Goal: Task Accomplishment & Management: Complete application form

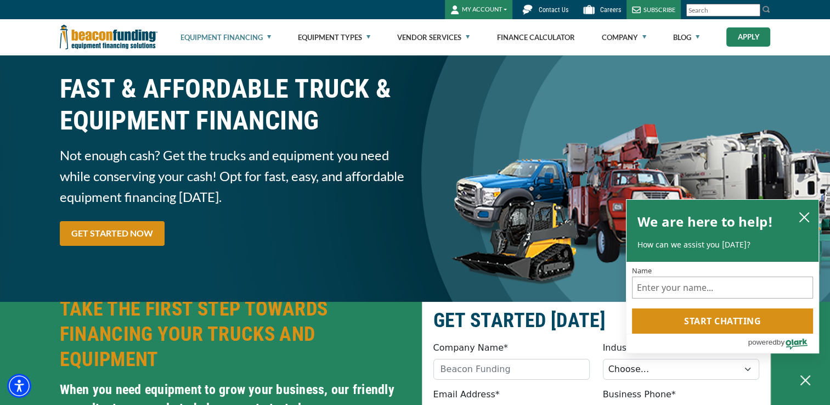
click at [744, 38] on link "Apply" at bounding box center [748, 36] width 44 height 19
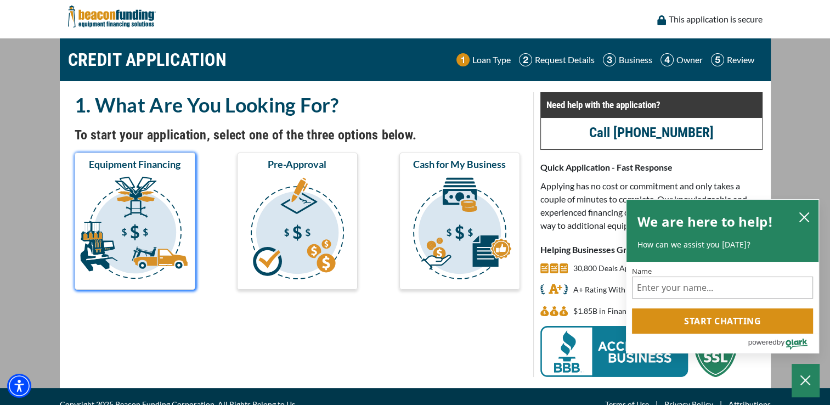
click at [125, 222] on img "submit" at bounding box center [135, 230] width 116 height 110
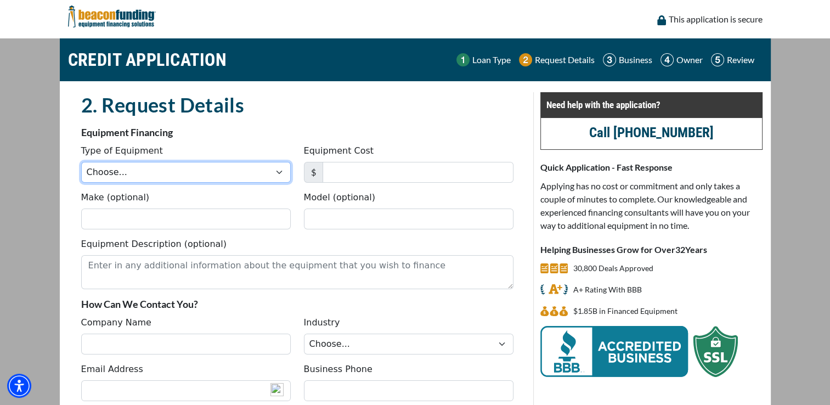
click at [276, 172] on select "Choose... Backhoe Boom/Bucket Truck Chipper Commercial Mower Crane DTG/DTF Prin…" at bounding box center [186, 172] width 210 height 21
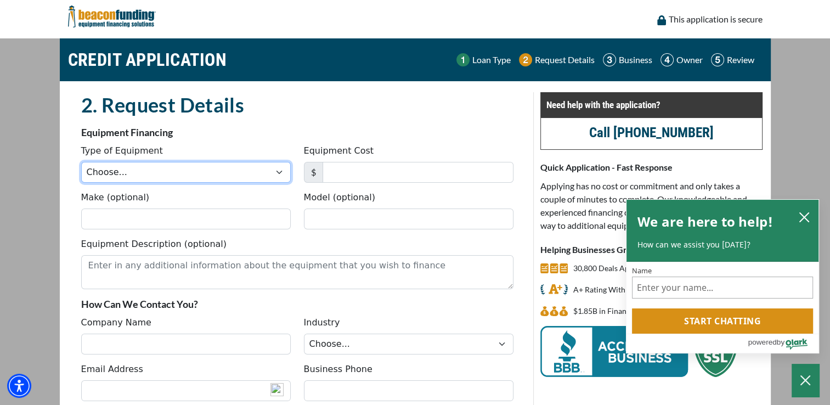
select select "23"
click at [81, 162] on select "Choose... Backhoe Boom/Bucket Truck Chipper Commercial Mower Crane DTG/DTF Prin…" at bounding box center [186, 172] width 210 height 21
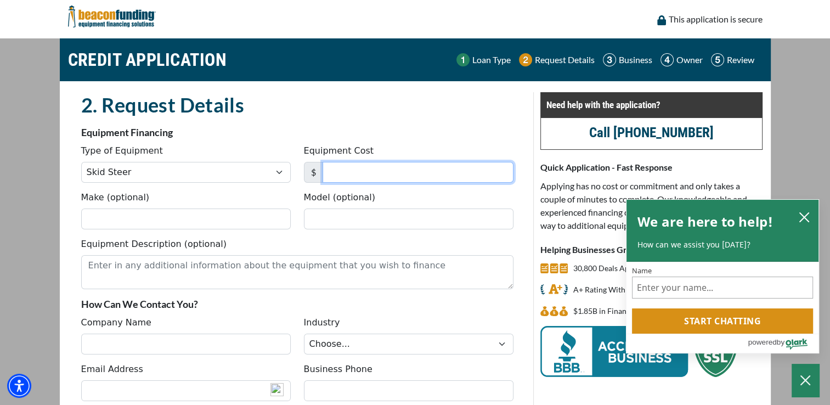
click at [360, 169] on input "Equipment Cost" at bounding box center [418, 172] width 191 height 21
type input "35,450"
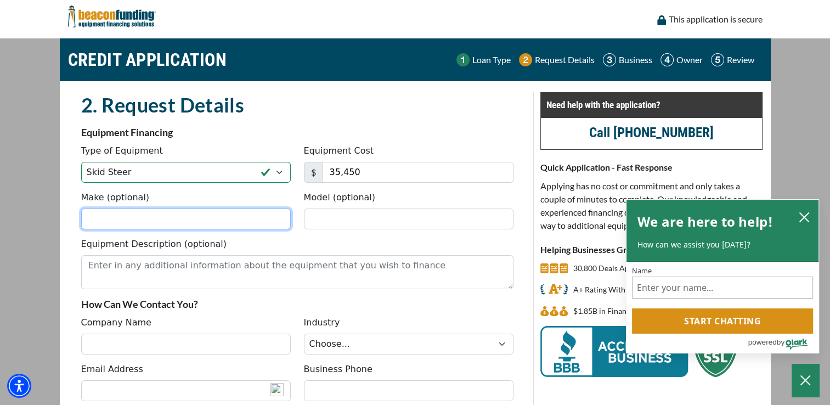
click at [158, 216] on input "Make (optional)" at bounding box center [186, 218] width 210 height 21
type input "Bobcat"
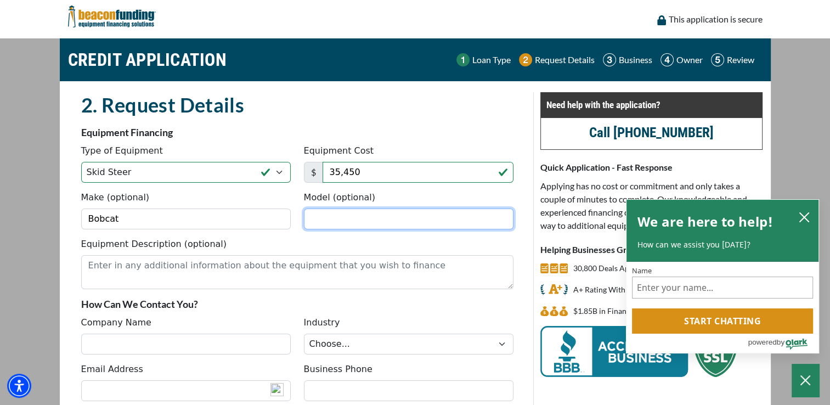
click at [338, 223] on input "Model (optional)" at bounding box center [409, 218] width 210 height 21
type input "T590"
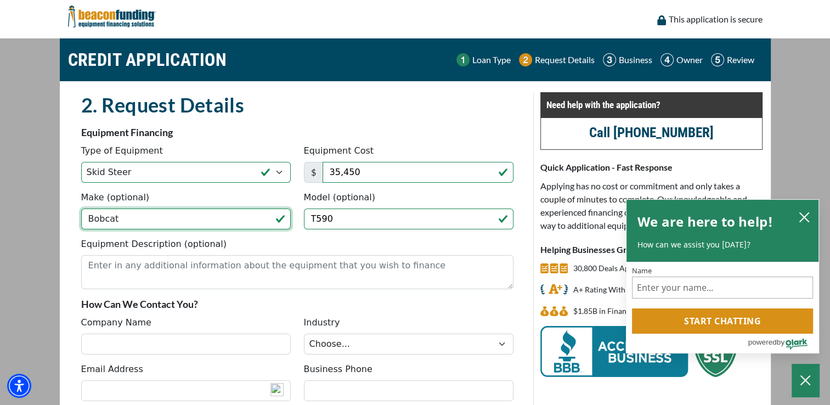
click at [88, 218] on input "Bobcat" at bounding box center [186, 218] width 210 height 21
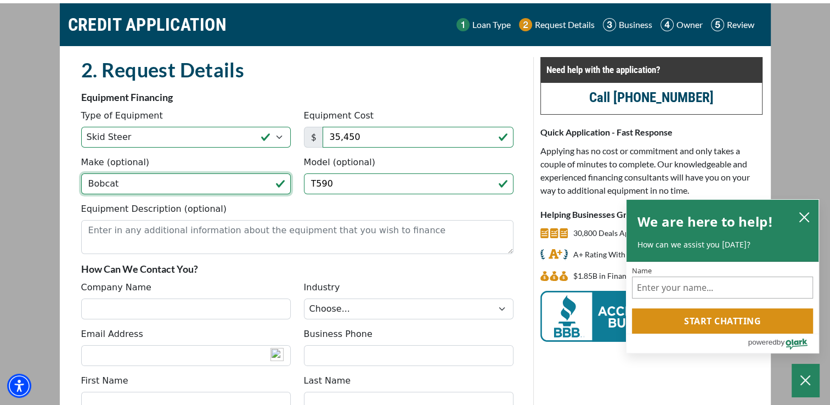
scroll to position [55, 0]
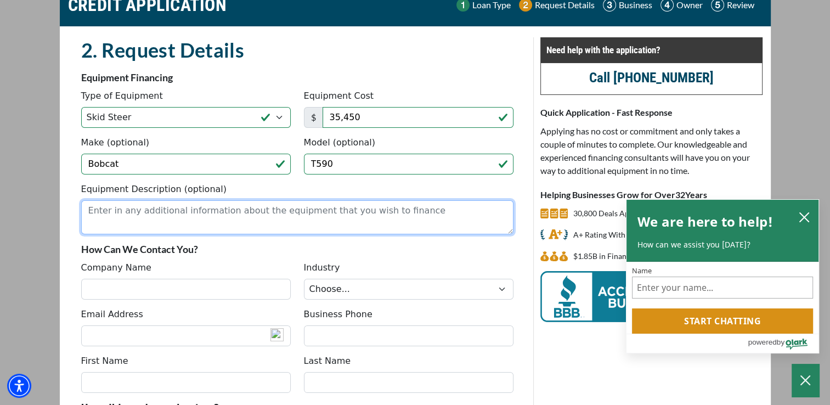
click at [279, 217] on textarea "Equipment Description (optional)" at bounding box center [297, 217] width 432 height 34
type textarea "2018 the year of the equipment"
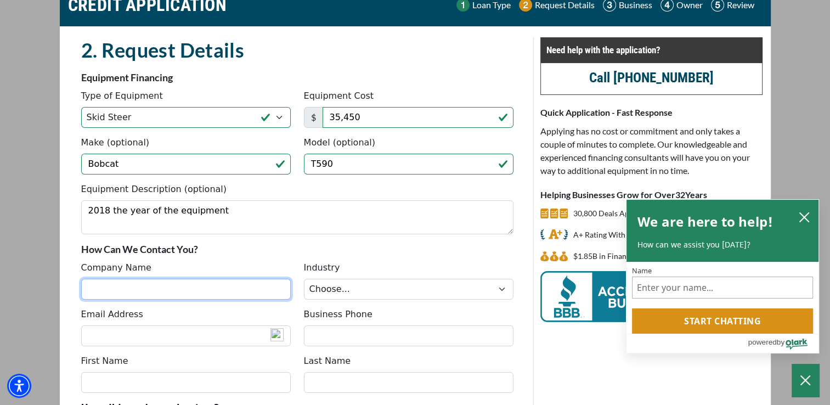
click at [245, 286] on input "Company Name" at bounding box center [186, 289] width 210 height 21
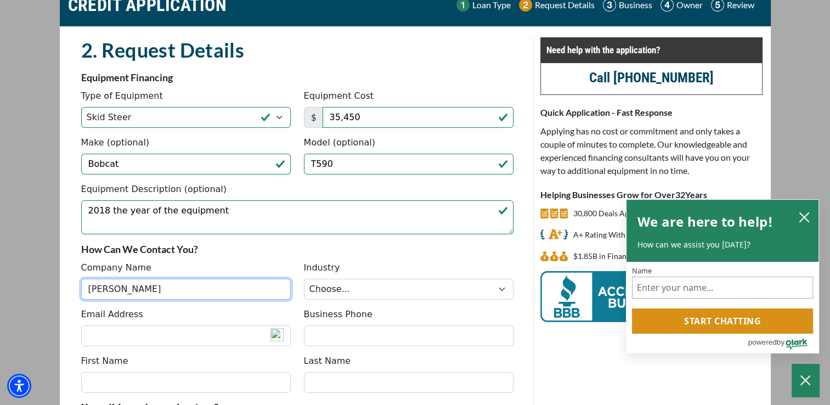
type input "Clark Brothers Construction"
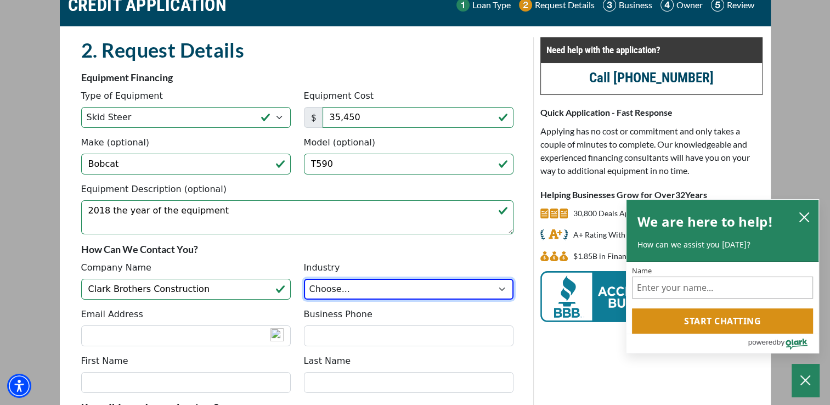
click at [502, 287] on select "Choose... Towing Landscape/Hardscape Decorated Apparel Septic Light Constructio…" at bounding box center [409, 289] width 210 height 21
select select "6"
click at [304, 279] on select "Choose... Towing Landscape/Hardscape Decorated Apparel Septic Light Constructio…" at bounding box center [409, 289] width 210 height 21
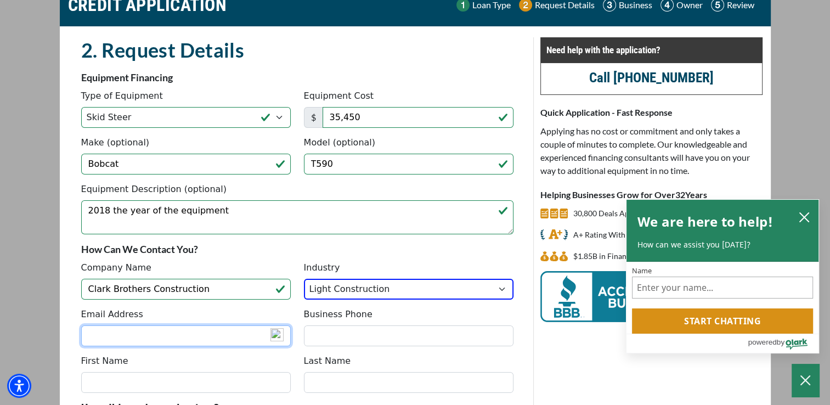
click at [132, 330] on input "Email Address" at bounding box center [186, 335] width 210 height 21
type input "[EMAIL_ADDRESS][DOMAIN_NAME]"
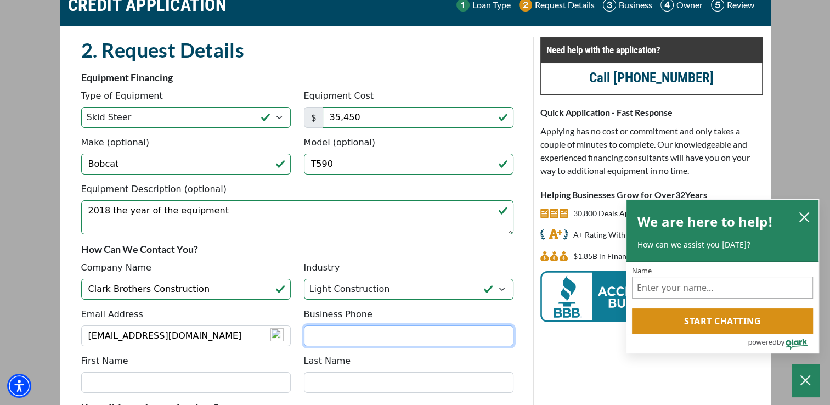
type input "3127722110"
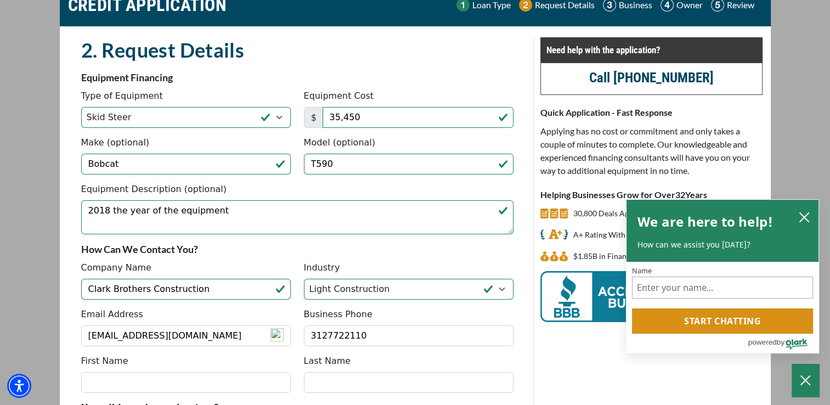
type input "[PERSON_NAME]"
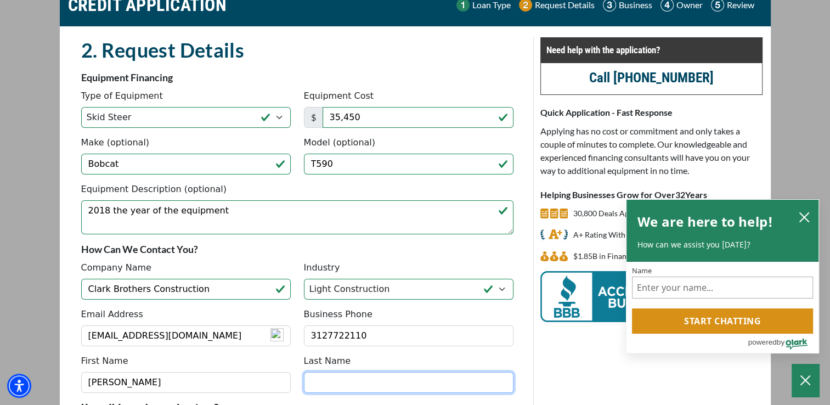
type input "Clark"
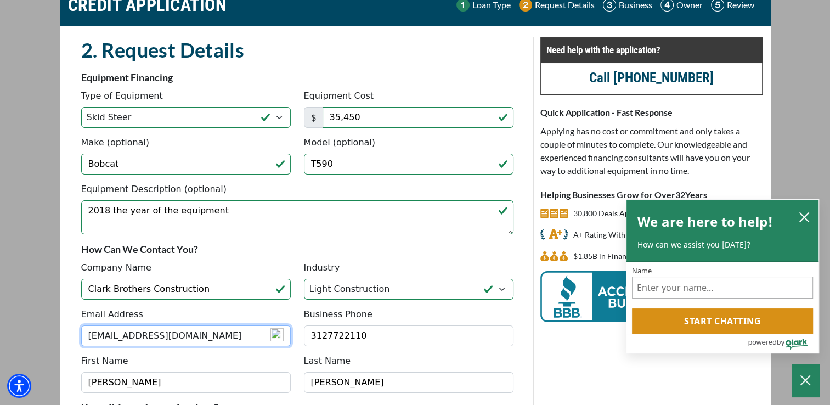
type input "(312) 772-2110"
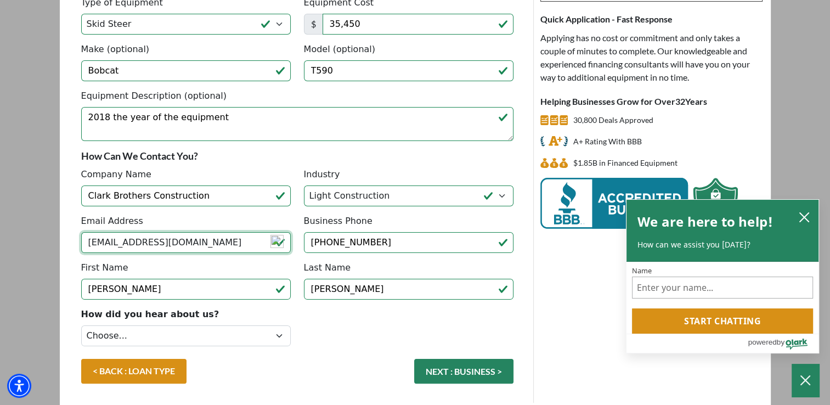
scroll to position [188, 0]
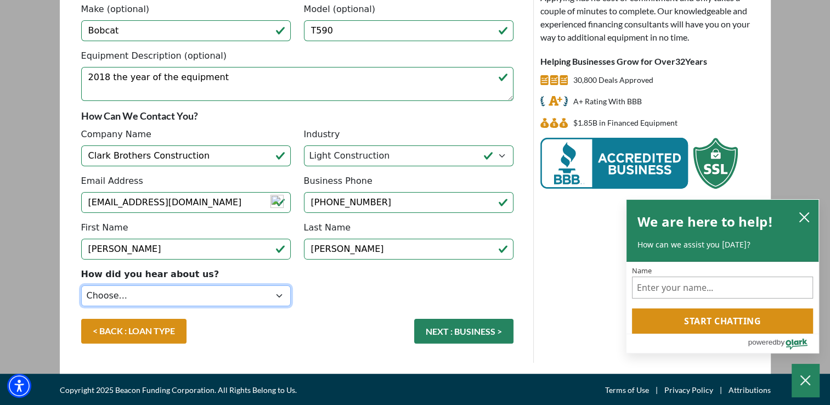
click at [279, 292] on select "Choose... Internet Search Vendor Referral Word of Mouth Client Referral Email E…" at bounding box center [186, 295] width 210 height 21
select select "5"
click at [81, 285] on select "Choose... Internet Search Vendor Referral Word of Mouth Client Referral Email E…" at bounding box center [186, 295] width 210 height 21
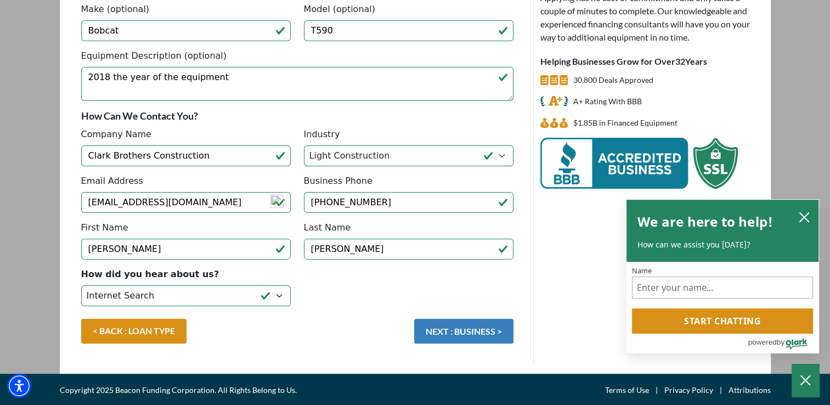
click at [449, 335] on button "NEXT : BUSINESS >" at bounding box center [463, 331] width 99 height 25
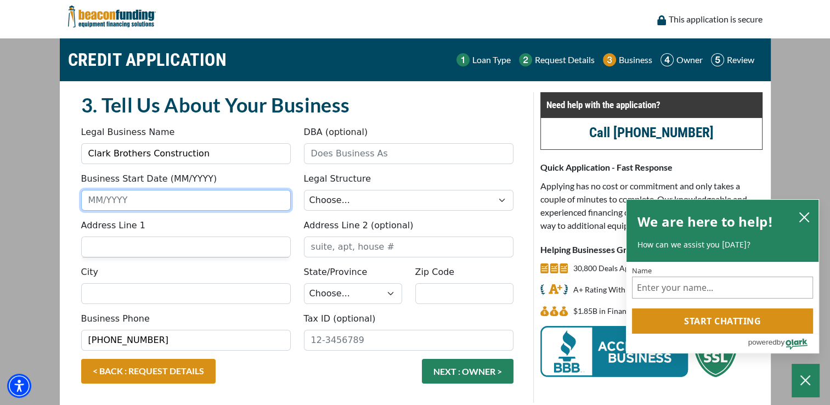
click at [206, 208] on input "Business Start Date (MM/YYYY)" at bounding box center [186, 200] width 210 height 21
type input "01/2008"
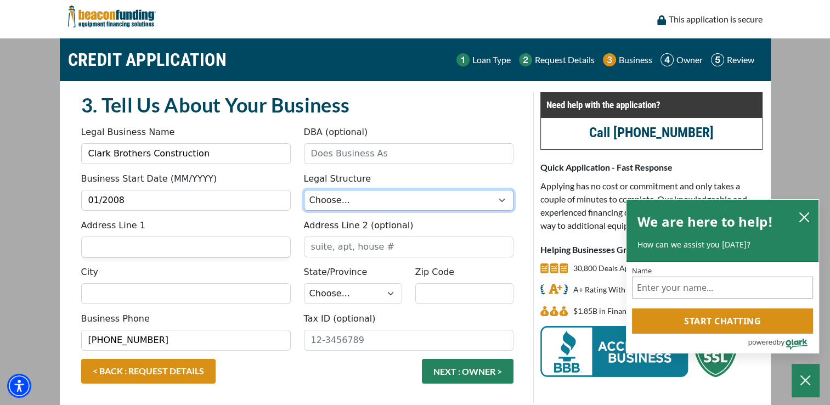
click at [506, 200] on select "Choose... Corporation LLC LLP Municipality Non-Profit Partnership Proprietorship" at bounding box center [409, 200] width 210 height 21
select select "1"
click at [304, 190] on select "Choose... Corporation LLC LLP Municipality Non-Profit Partnership Proprietorship" at bounding box center [409, 200] width 210 height 21
click at [179, 251] on input "Address Line 1" at bounding box center [186, 246] width 210 height 21
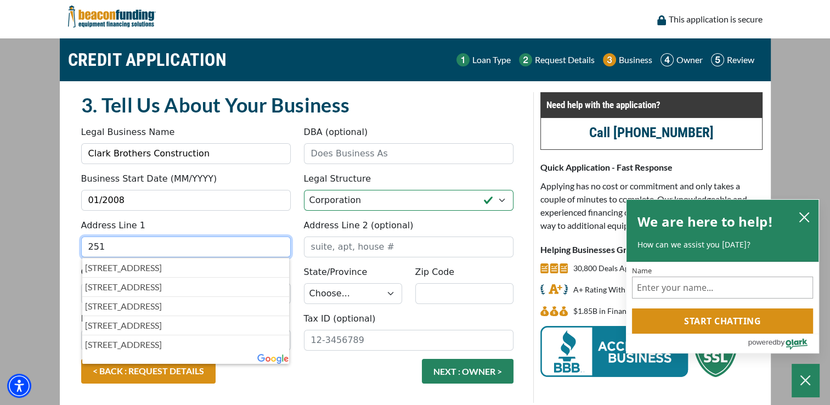
type input "[STREET_ADDRESS]"
type input "Gilberts"
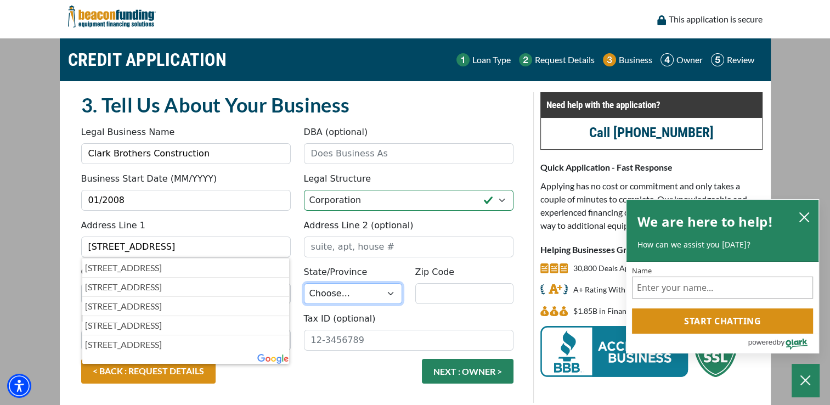
select select "15"
type input "60136"
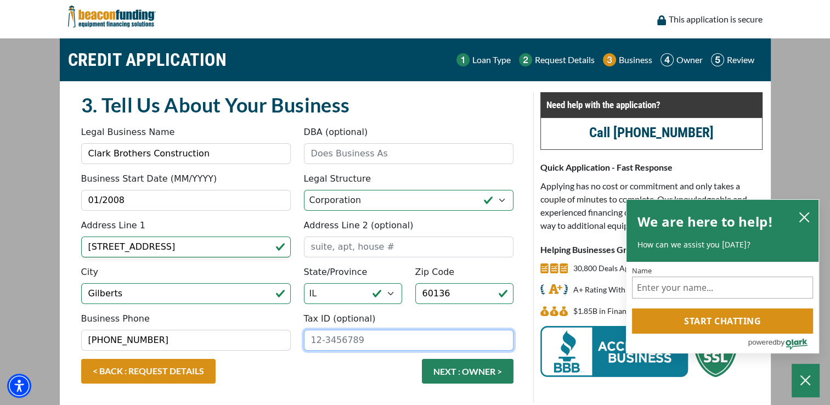
click at [324, 339] on input "Tax ID (optional)" at bounding box center [409, 340] width 210 height 21
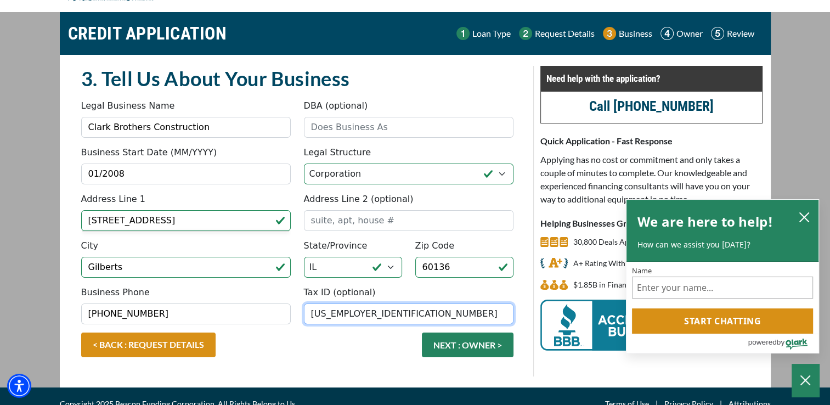
scroll to position [40, 0]
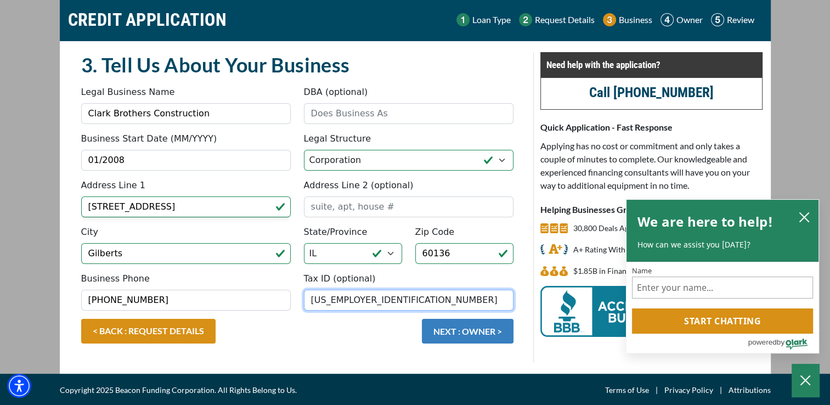
type input "15-7263114"
click at [442, 330] on button "NEXT : OWNER >" at bounding box center [468, 331] width 92 height 25
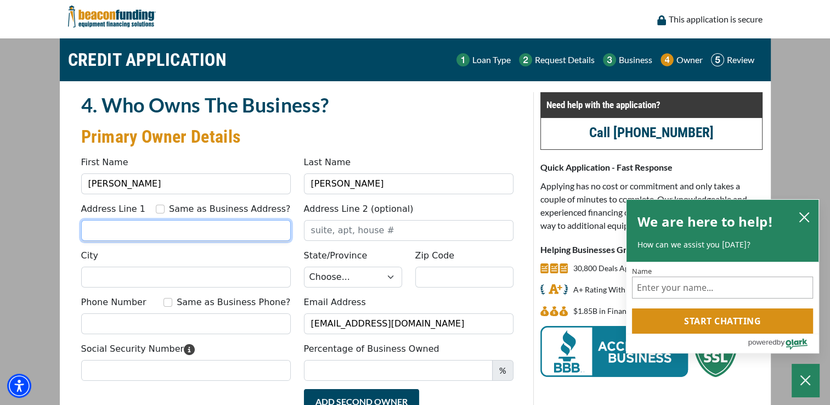
click at [231, 231] on input "Address Line 1" at bounding box center [186, 230] width 210 height 21
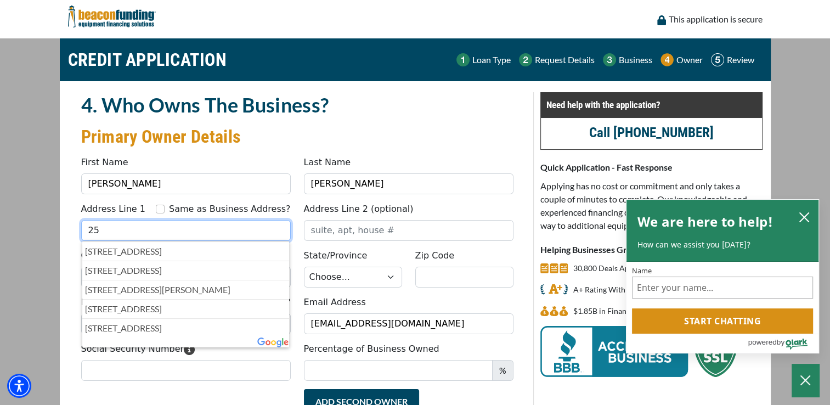
type input "[STREET_ADDRESS]"
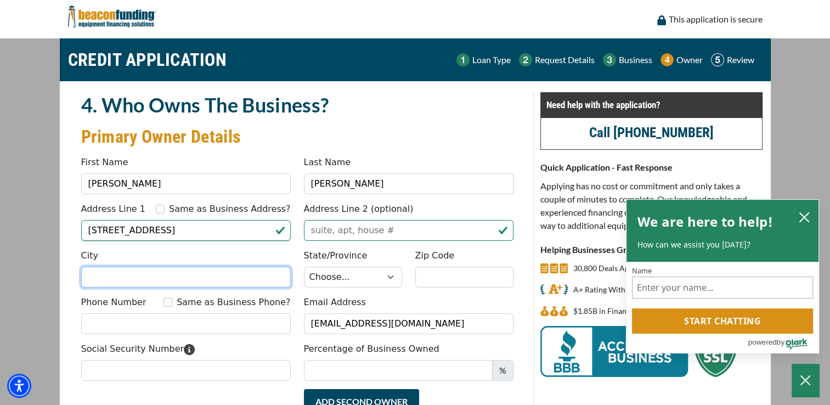
click at [167, 274] on input "City" at bounding box center [186, 277] width 210 height 21
type input "Gilberts"
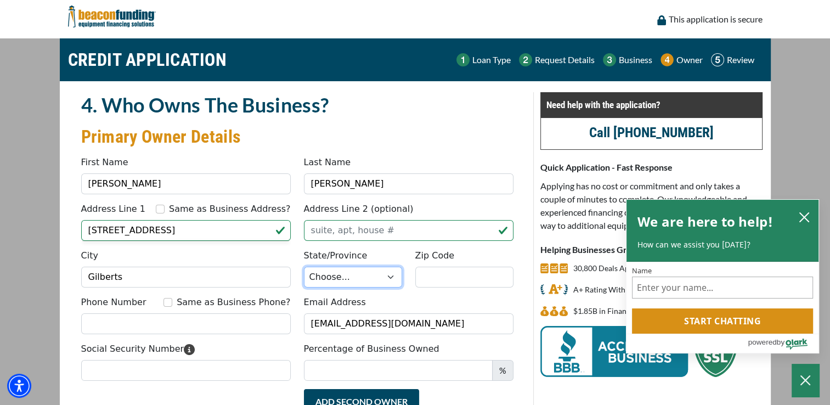
select select "15"
type input "60136"
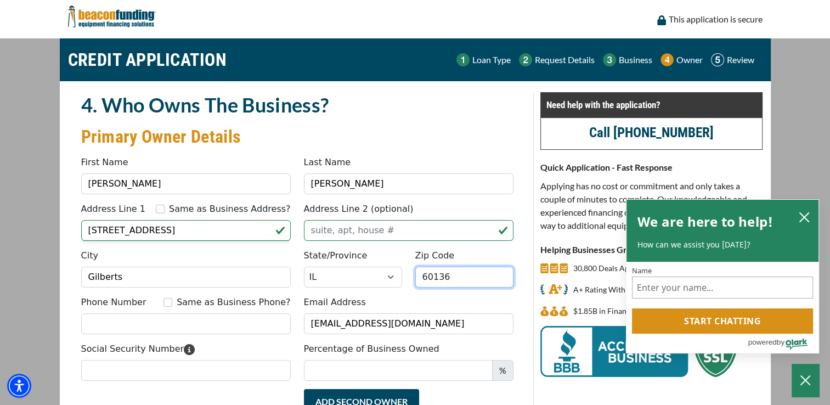
type input "3127722110"
type input "Cla"
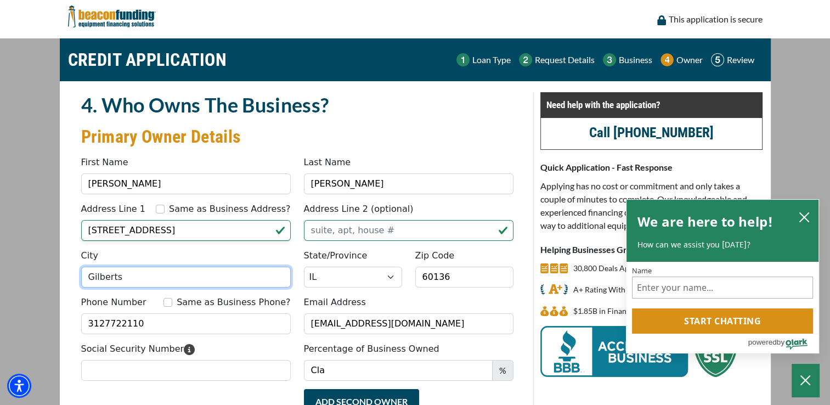
type input "[PHONE_NUMBER]"
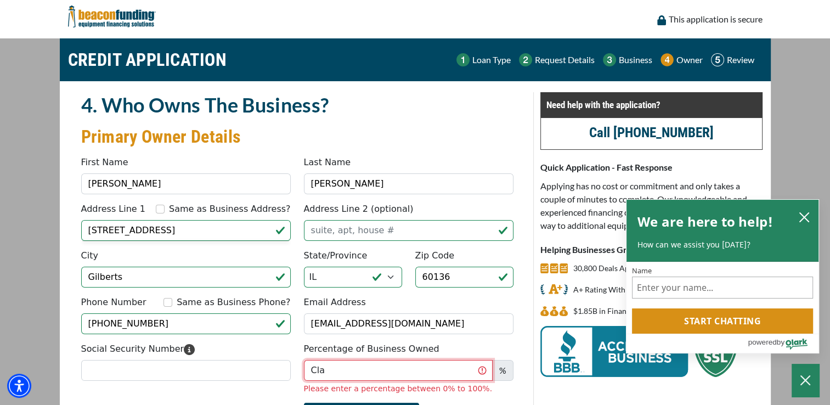
click at [347, 370] on input "Cla" at bounding box center [398, 370] width 189 height 21
type input "C"
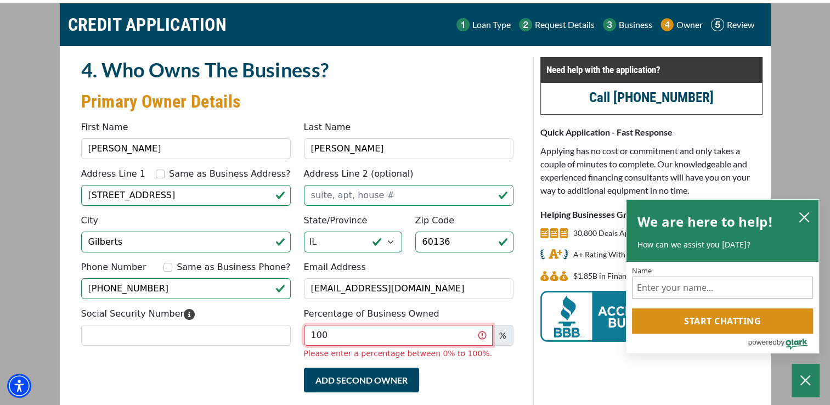
scroll to position [55, 0]
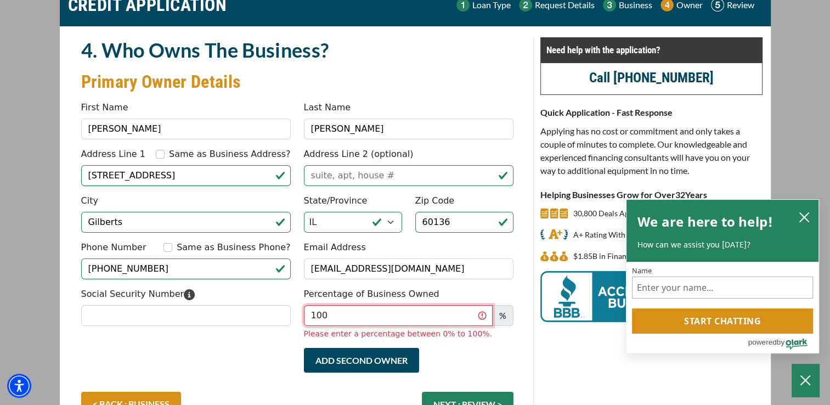
type input "100"
click at [209, 332] on fieldset "4. Who Owns The Business? Primary Owner Details Something went wrong, please tr…" at bounding box center [297, 236] width 445 height 398
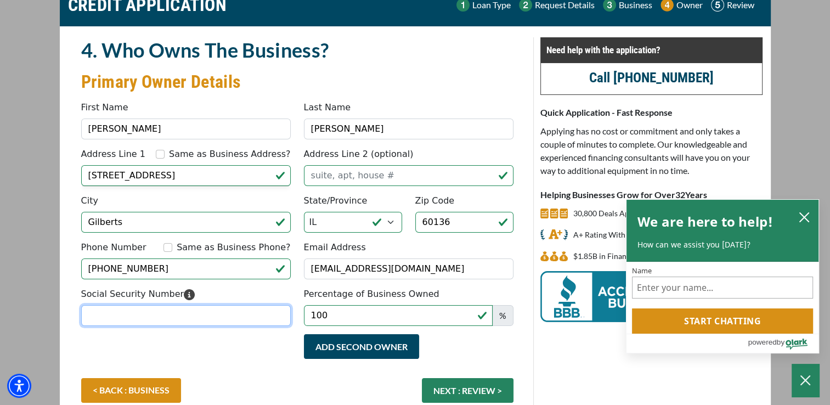
click at [195, 315] on input "Social Security Number" at bounding box center [186, 315] width 210 height 21
type input "310-92-6643"
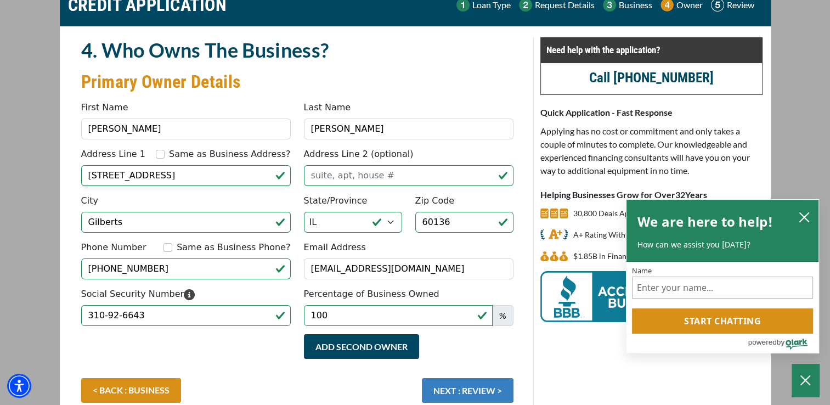
click at [485, 386] on button "NEXT : REVIEW >" at bounding box center [468, 390] width 92 height 25
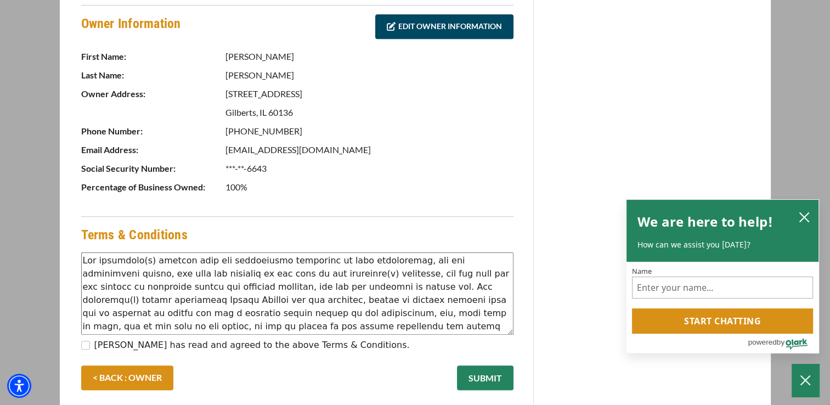
scroll to position [548, 0]
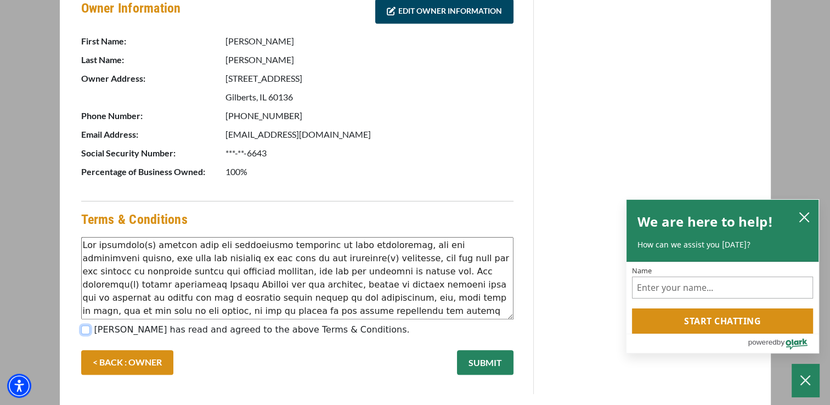
click at [86, 327] on input "Matthew Clark has read and agreed to the above Terms & Conditions." at bounding box center [85, 329] width 9 height 9
checkbox input "true"
click at [481, 359] on button "SUBMIT" at bounding box center [485, 362] width 56 height 25
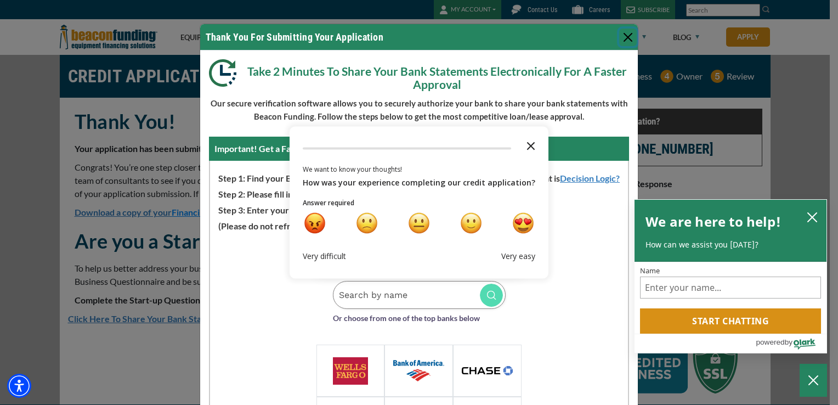
click at [527, 146] on polygon "Close the survey" at bounding box center [531, 146] width 8 height 8
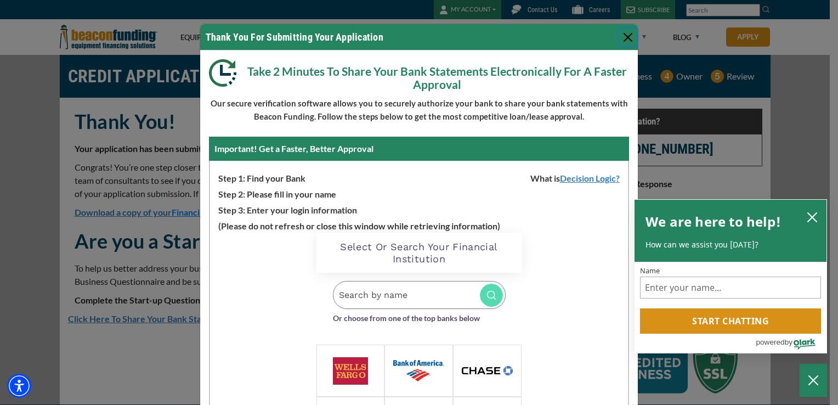
click at [624, 37] on button "Close" at bounding box center [628, 38] width 18 height 18
